Goal: Information Seeking & Learning: Learn about a topic

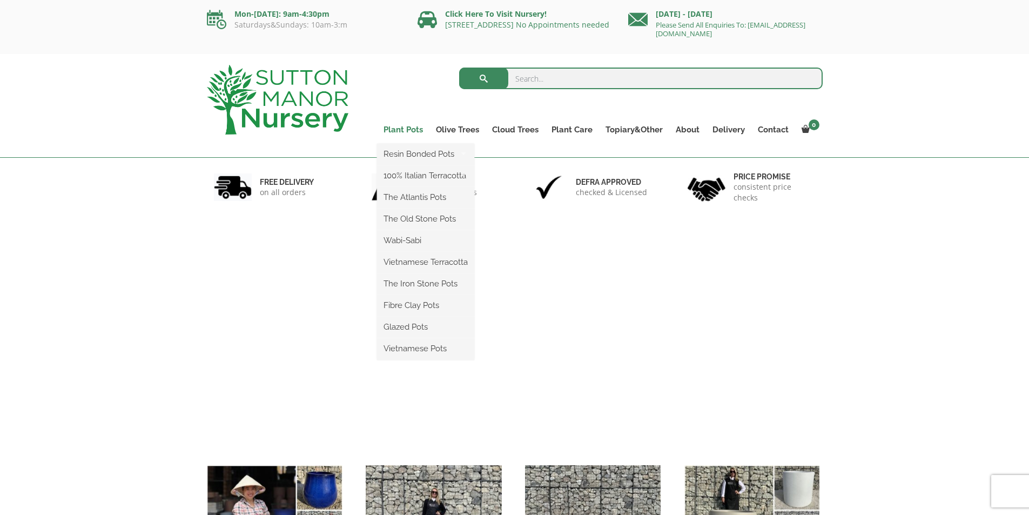
click at [398, 129] on link "Plant Pots" at bounding box center [403, 129] width 52 height 15
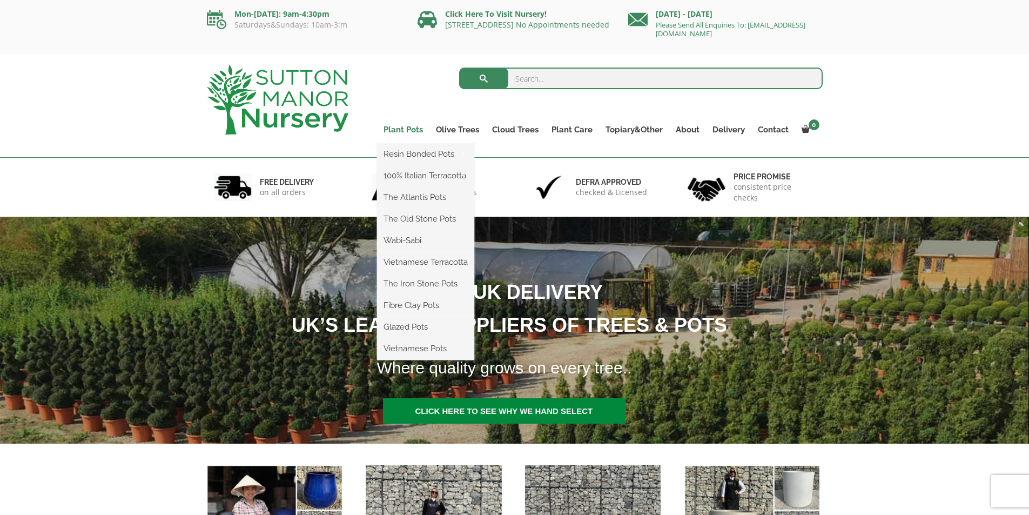
click at [409, 129] on link "Plant Pots" at bounding box center [403, 129] width 52 height 15
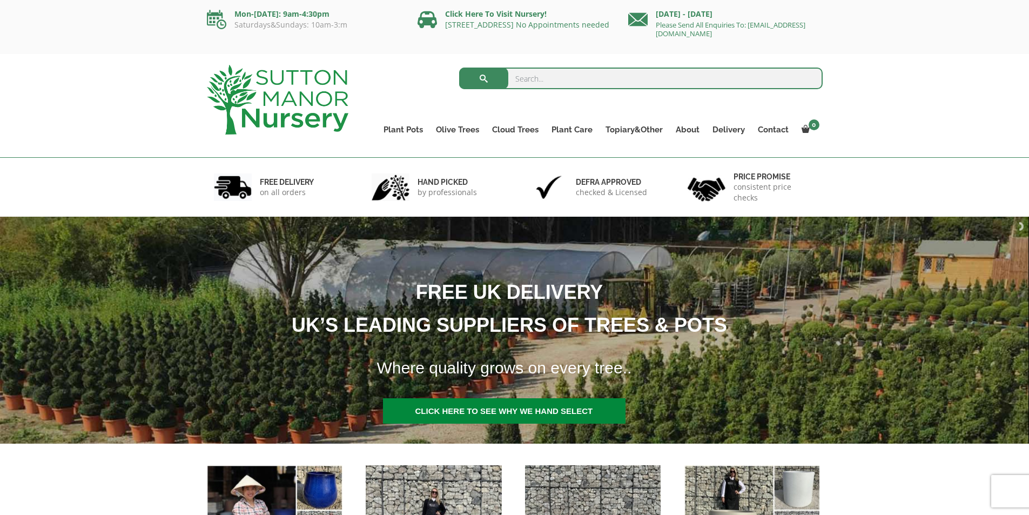
click at [546, 76] on input "search" at bounding box center [640, 79] width 363 height 22
type input "pots"
click at [459, 68] on button "submit" at bounding box center [483, 79] width 49 height 22
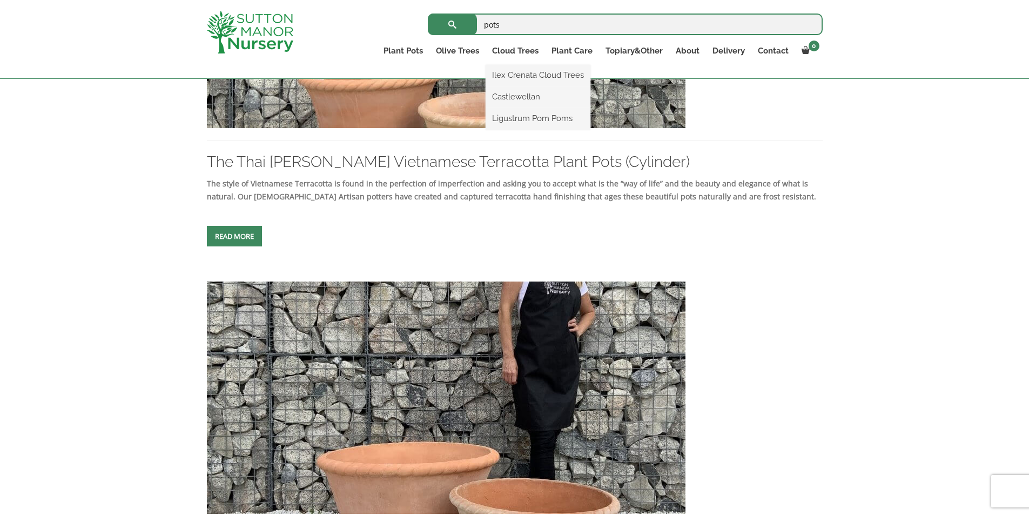
scroll to position [303, 0]
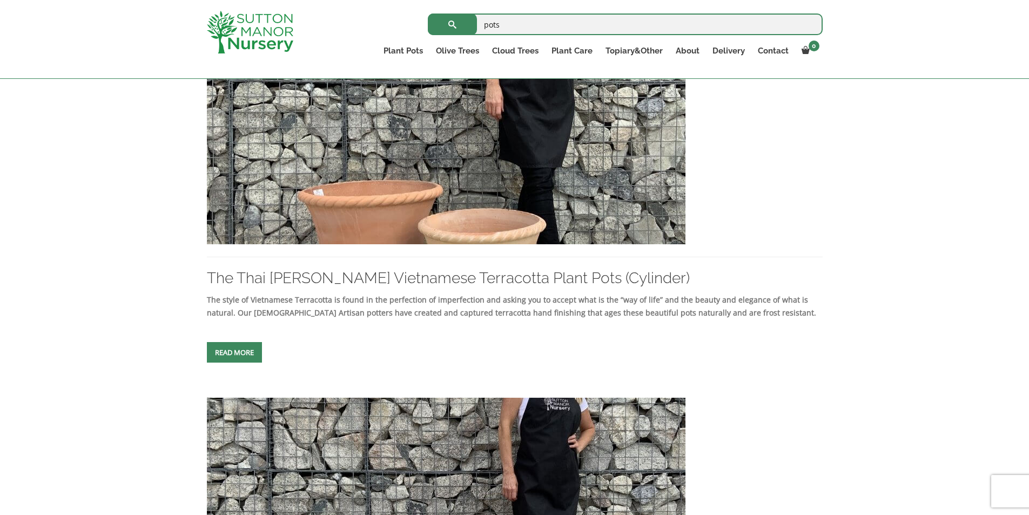
drag, startPoint x: 517, startPoint y: 28, endPoint x: 468, endPoint y: 24, distance: 49.3
click at [468, 24] on form "pots Search for:" at bounding box center [625, 24] width 395 height 27
type input "plant pots"
click at [428, 14] on button "submit" at bounding box center [452, 25] width 49 height 22
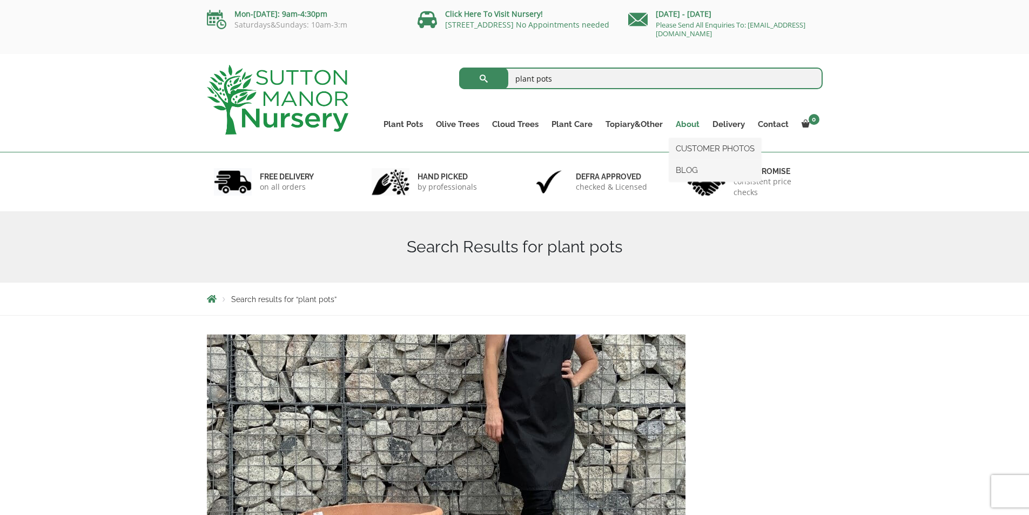
click at [692, 122] on link "About" at bounding box center [687, 124] width 37 height 15
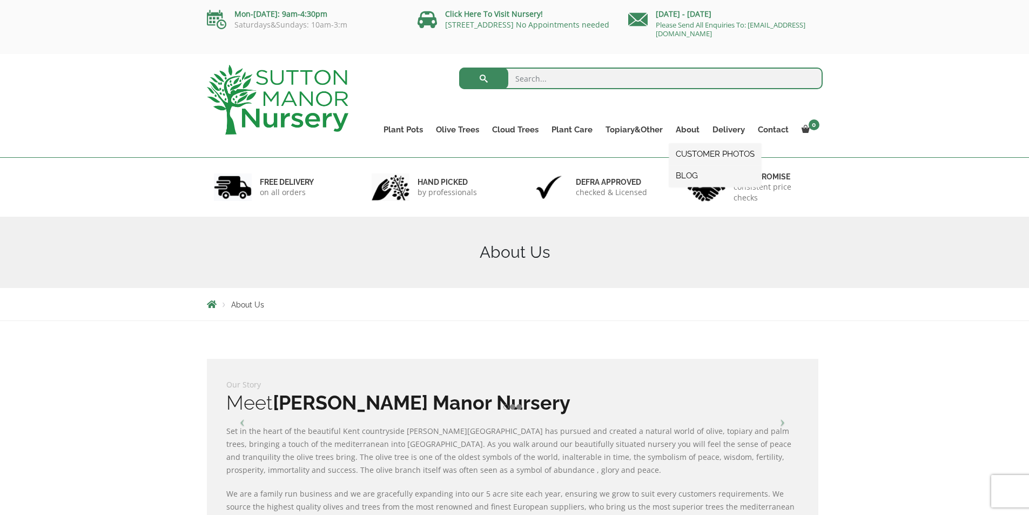
click at [688, 174] on link "BLOG" at bounding box center [715, 175] width 92 height 16
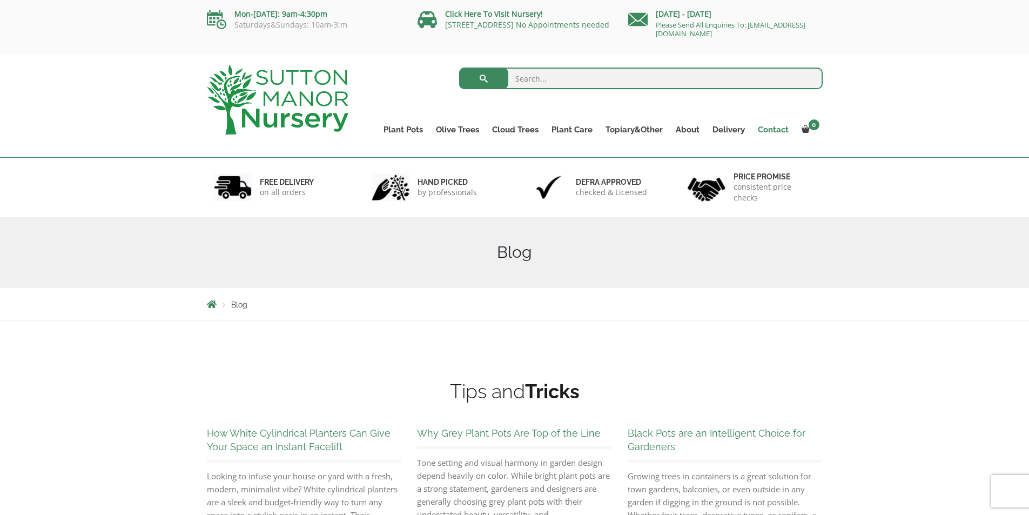
click at [773, 129] on link "Contact" at bounding box center [773, 129] width 44 height 15
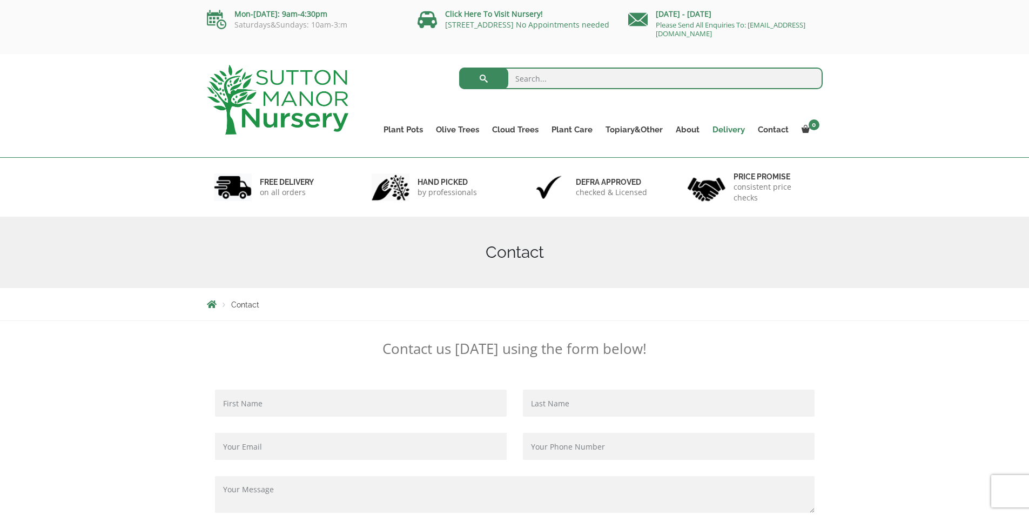
click at [713, 129] on link "Delivery" at bounding box center [728, 129] width 45 height 15
